Goal: Transaction & Acquisition: Book appointment/travel/reservation

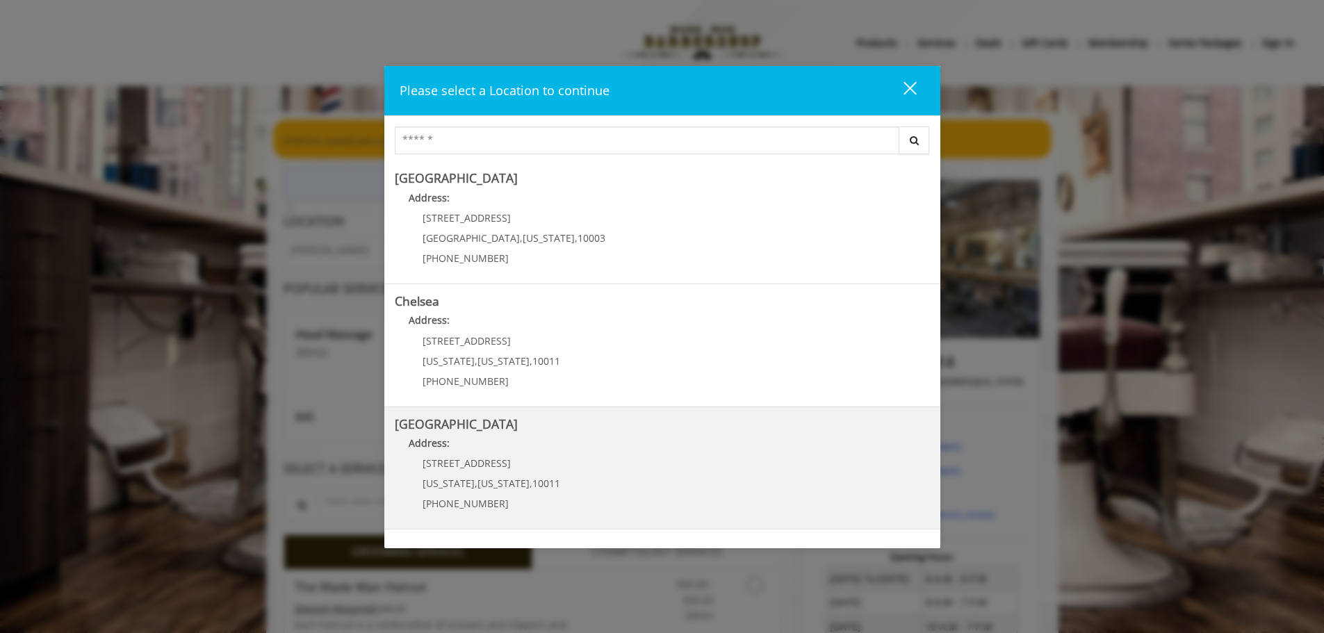
click at [438, 449] on b "Address:" at bounding box center [429, 442] width 41 height 13
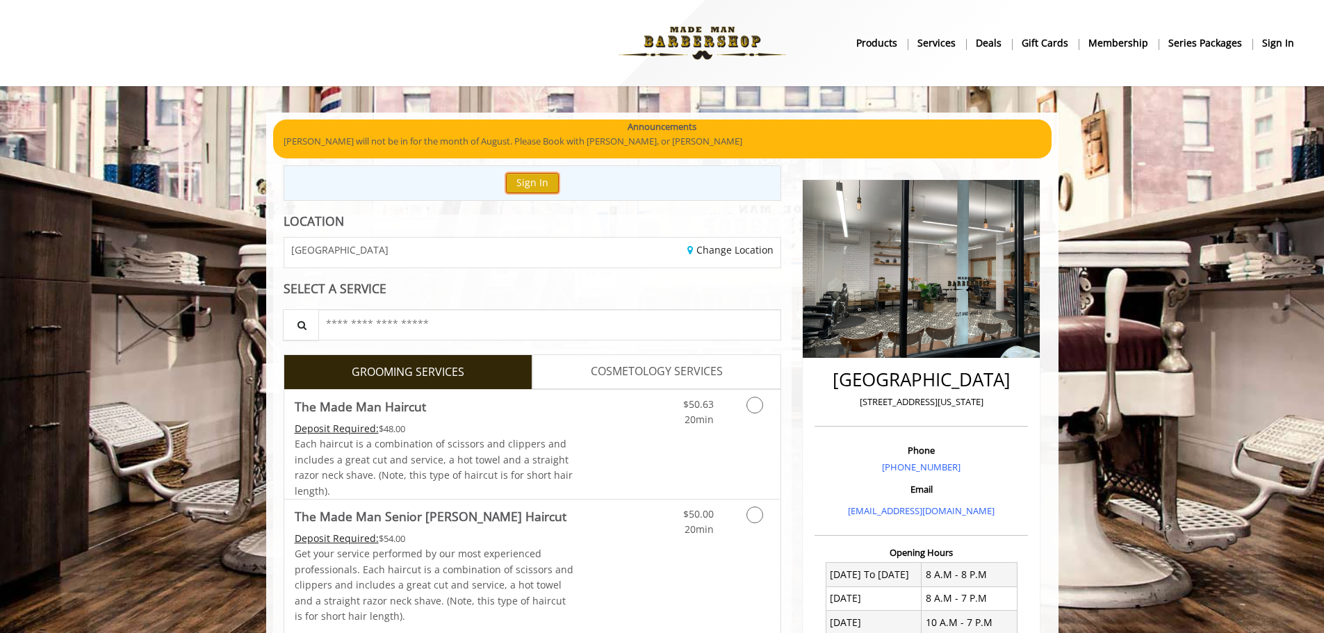
click at [537, 179] on button "Sign In" at bounding box center [532, 183] width 53 height 20
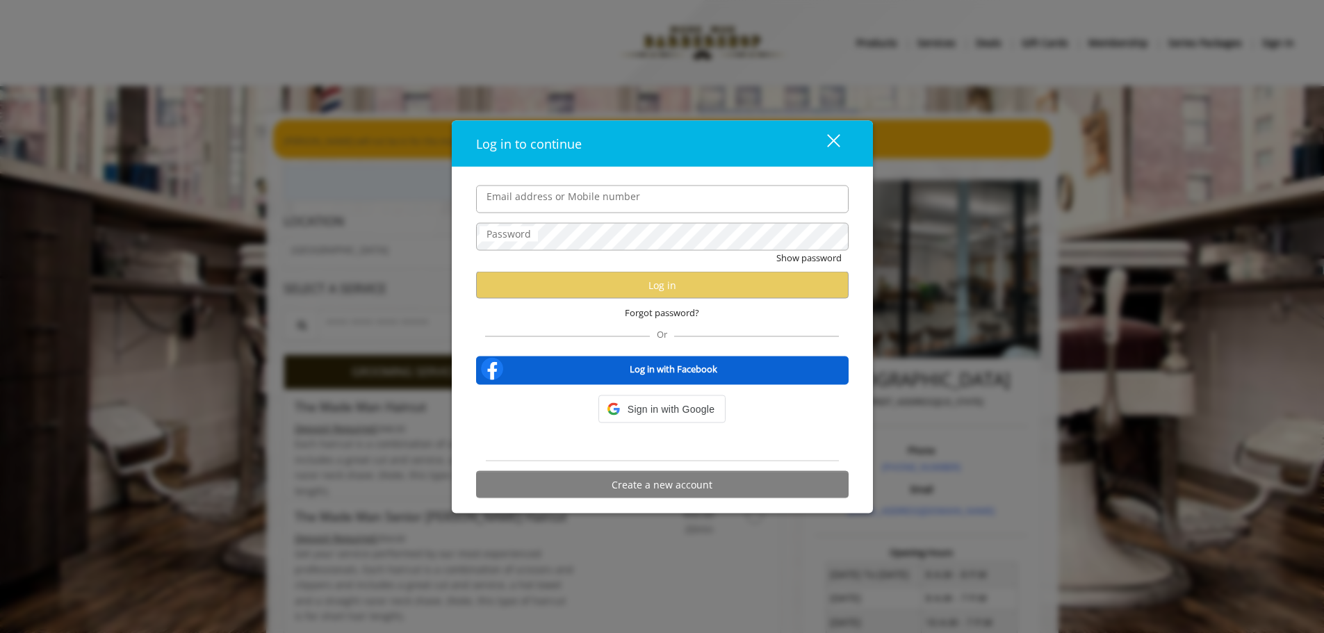
type input "**********"
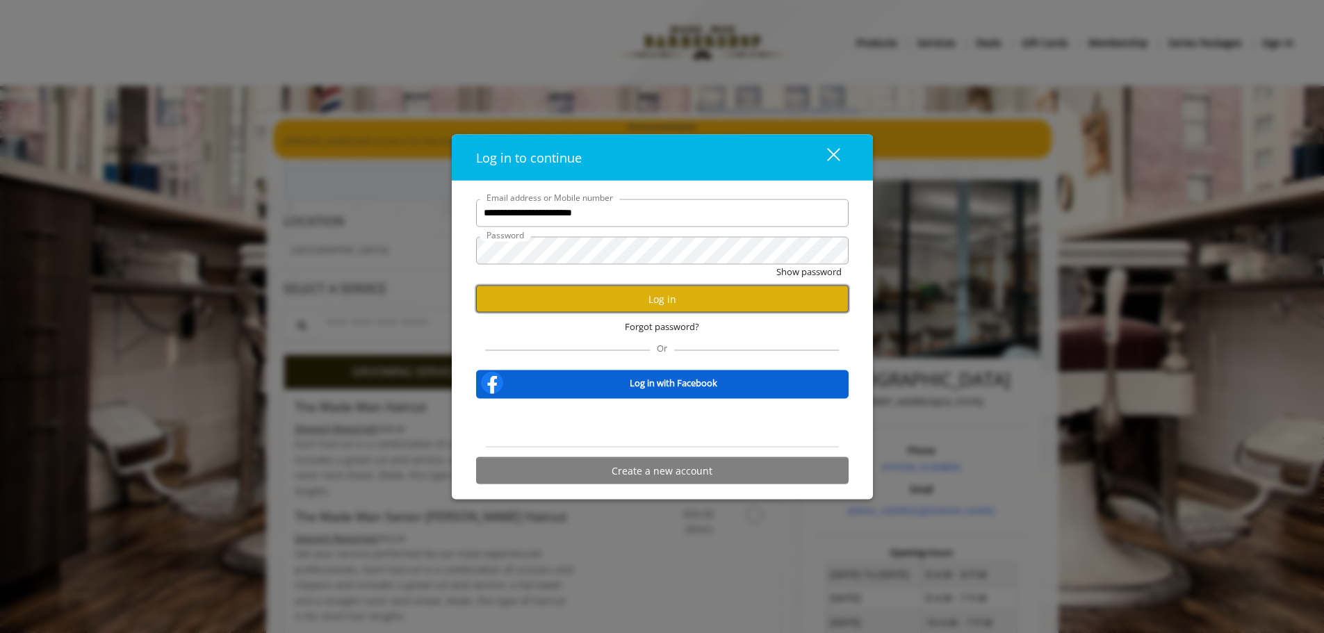
click at [564, 299] on button "Log in" at bounding box center [662, 299] width 373 height 27
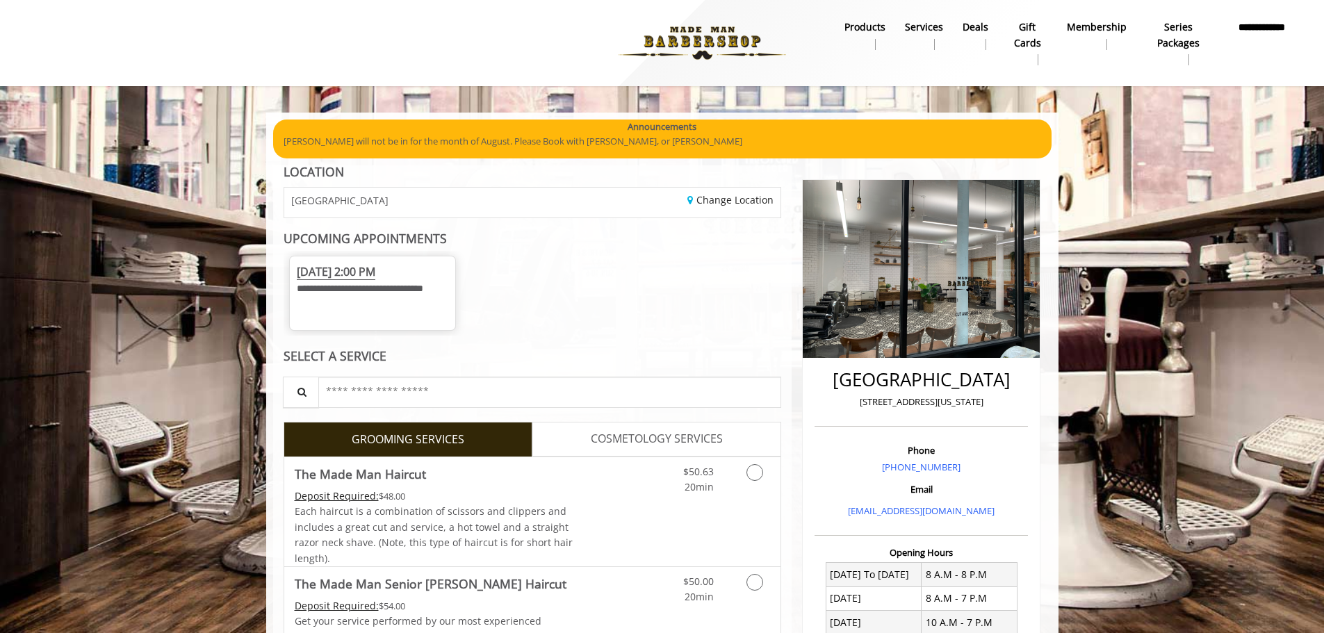
click at [375, 274] on span "Sat, Aug 16 2025 2:00 PM" at bounding box center [336, 272] width 79 height 16
click at [375, 275] on span "Sat, Aug 16 2025 2:00 PM" at bounding box center [336, 272] width 79 height 16
